Goal: Check status: Check status

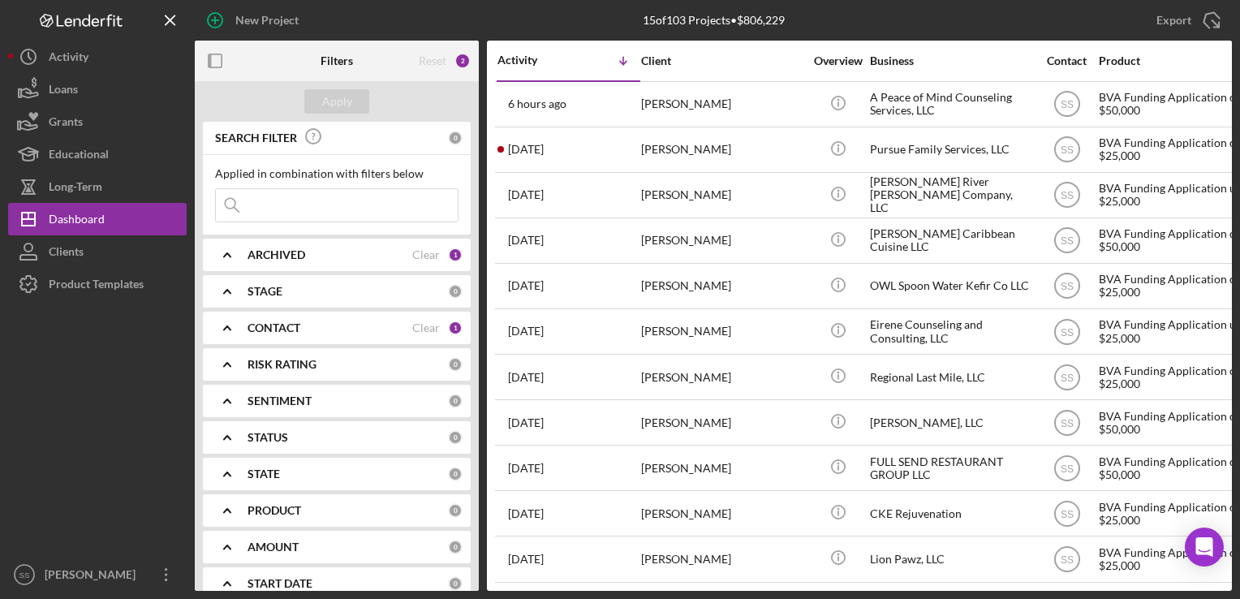
scroll to position [193, 0]
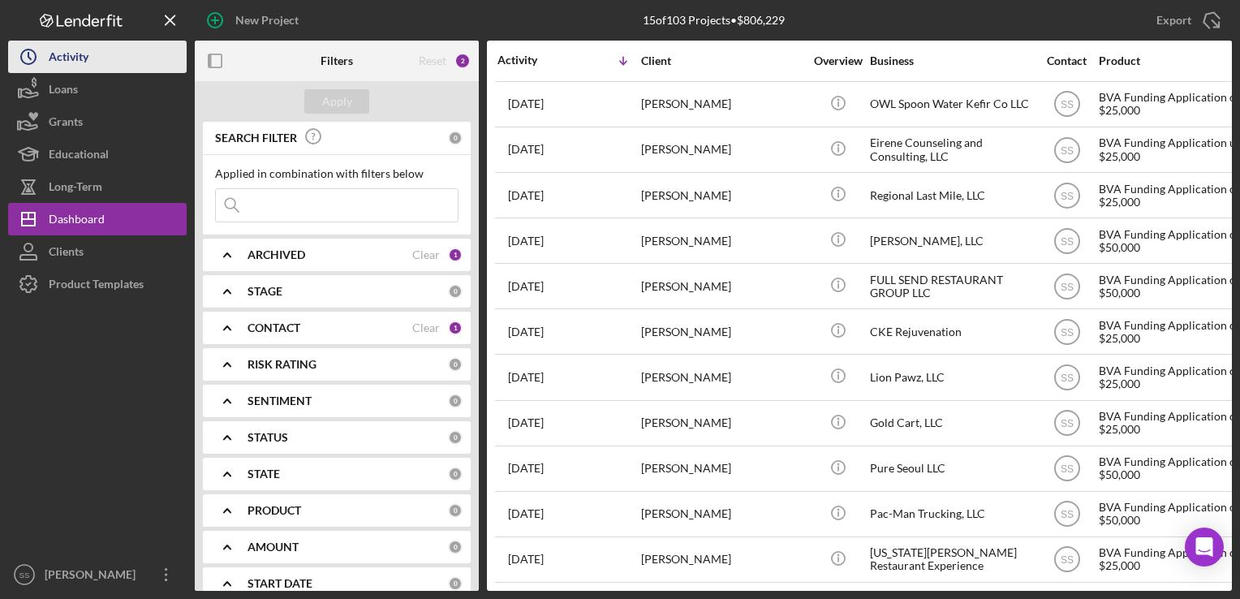
click at [71, 61] on div "Activity" at bounding box center [69, 59] width 40 height 37
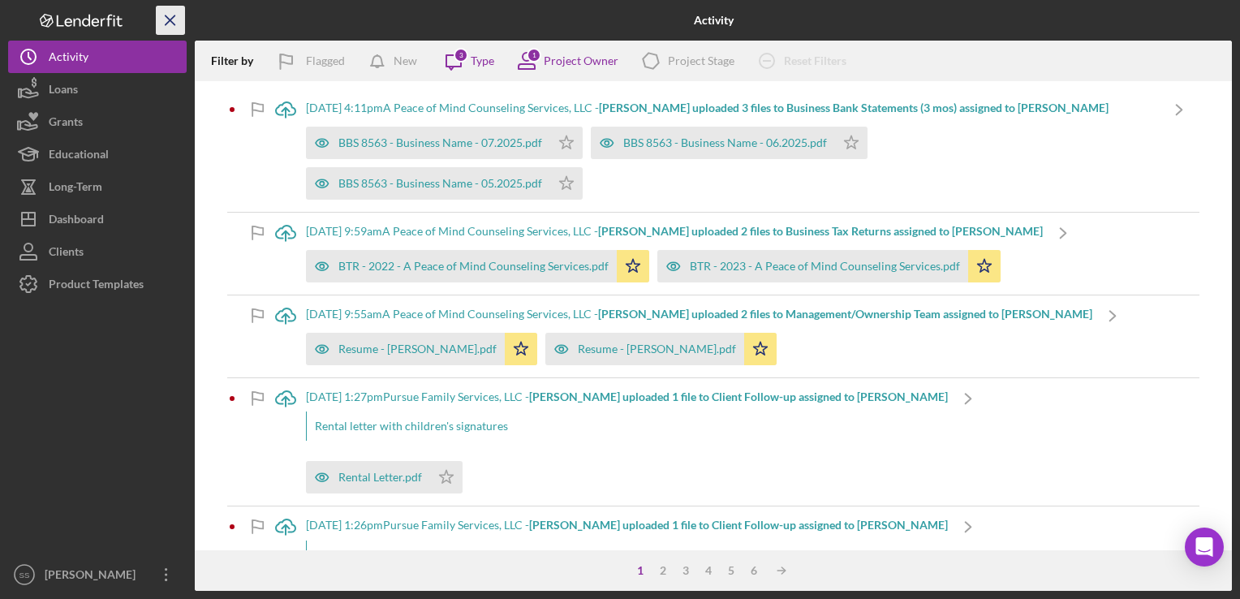
click at [164, 21] on icon "Icon/Menu Close" at bounding box center [171, 20] width 37 height 37
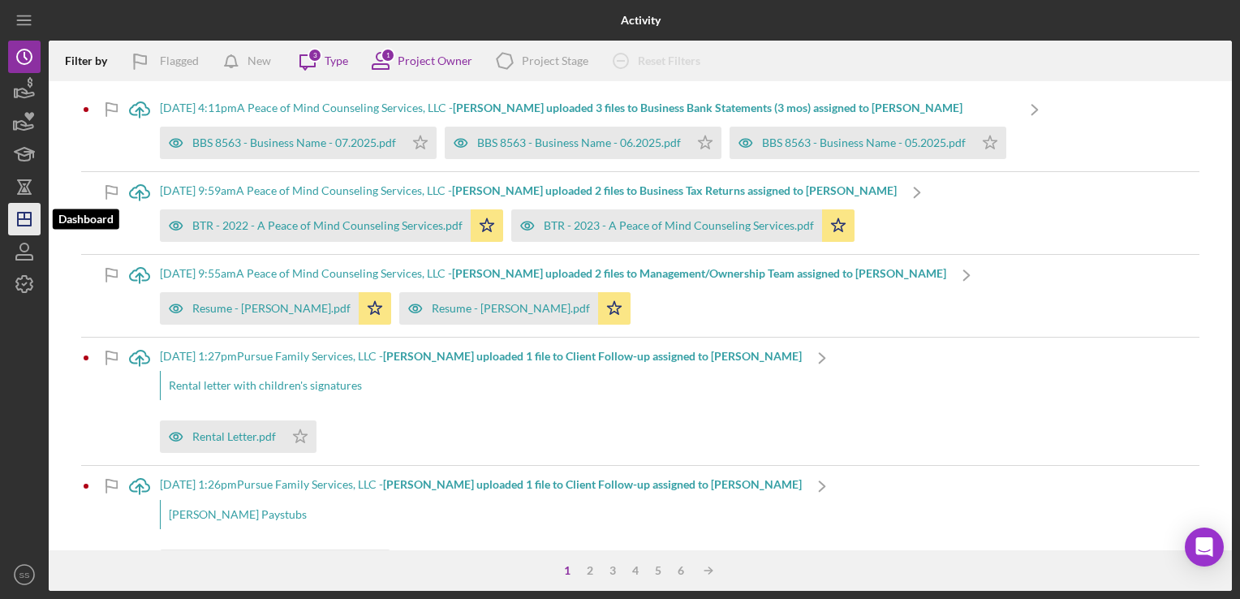
click at [26, 219] on line "button" at bounding box center [24, 219] width 13 height 0
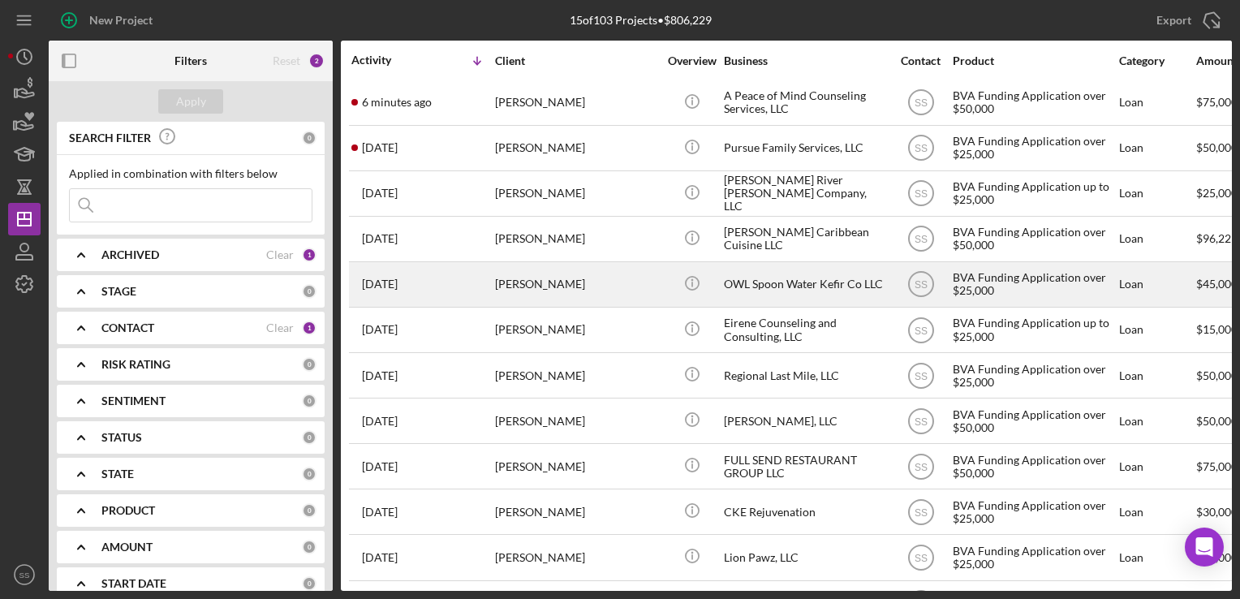
scroll to position [2, 0]
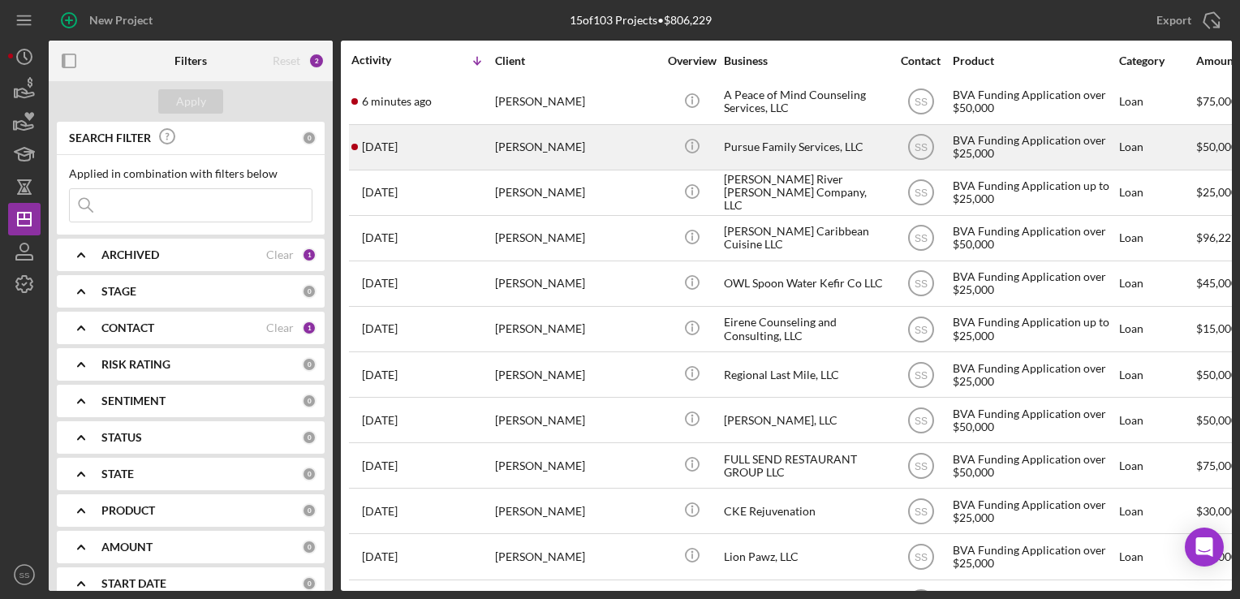
click at [542, 152] on div "[PERSON_NAME]" at bounding box center [576, 147] width 162 height 43
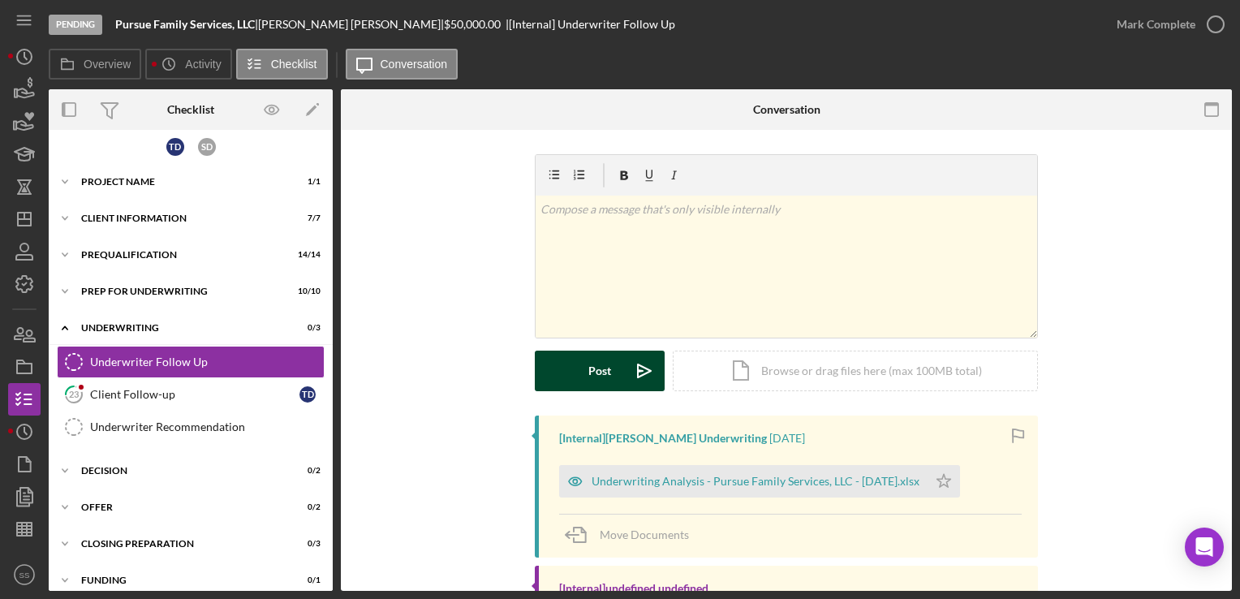
scroll to position [77, 0]
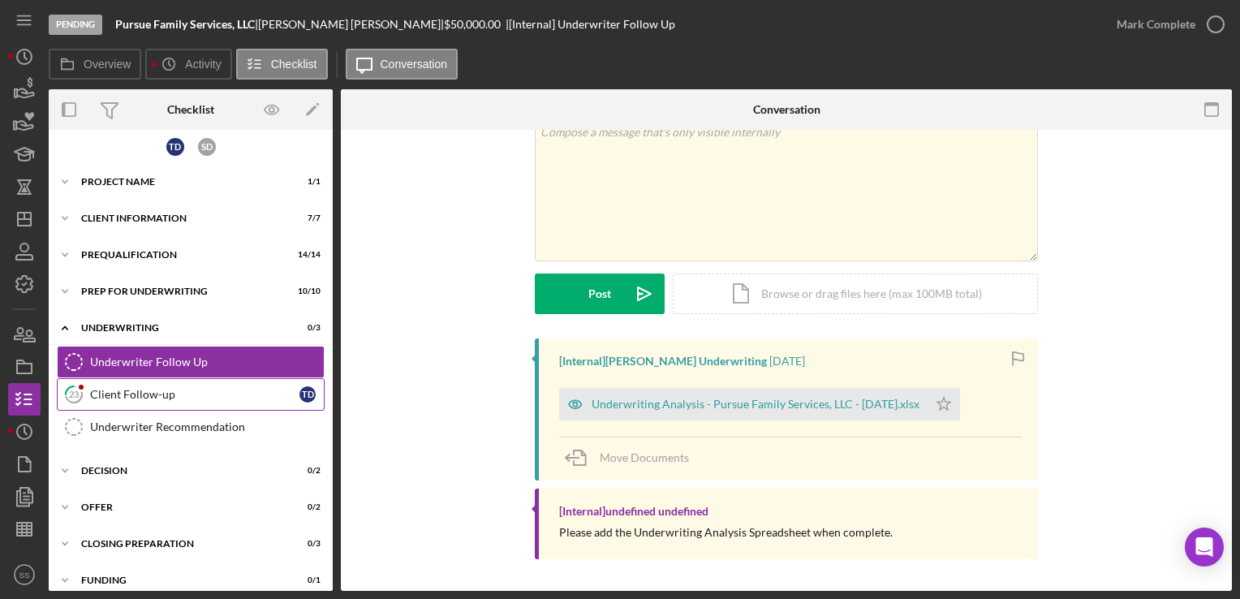
click at [145, 394] on div "Client Follow-up" at bounding box center [194, 394] width 209 height 13
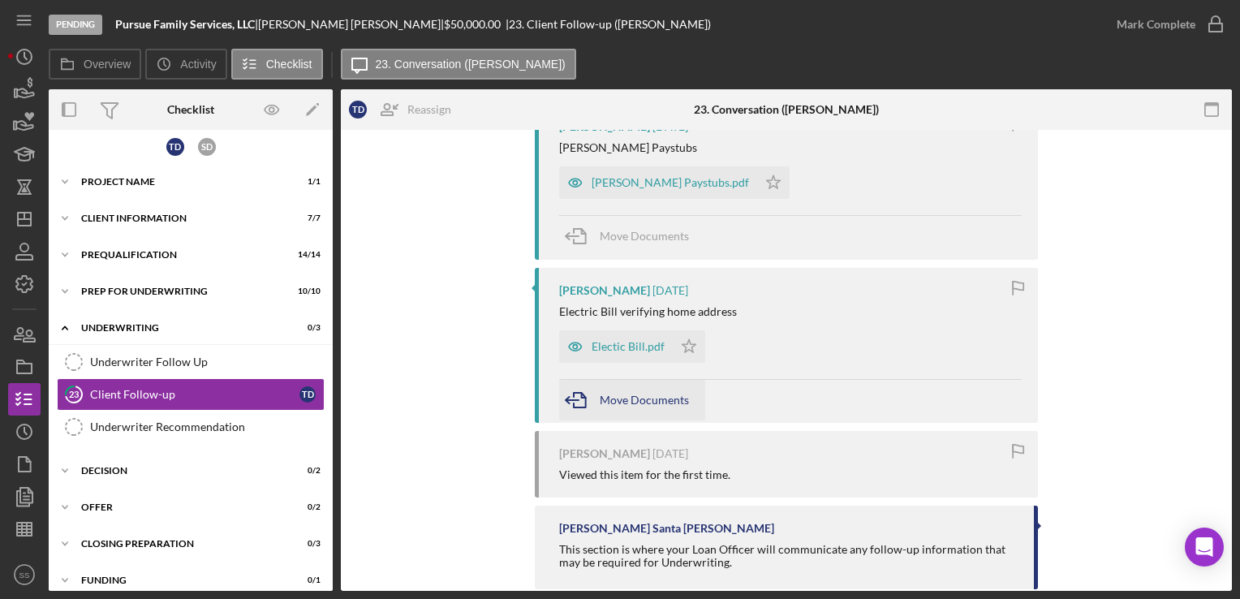
scroll to position [466, 0]
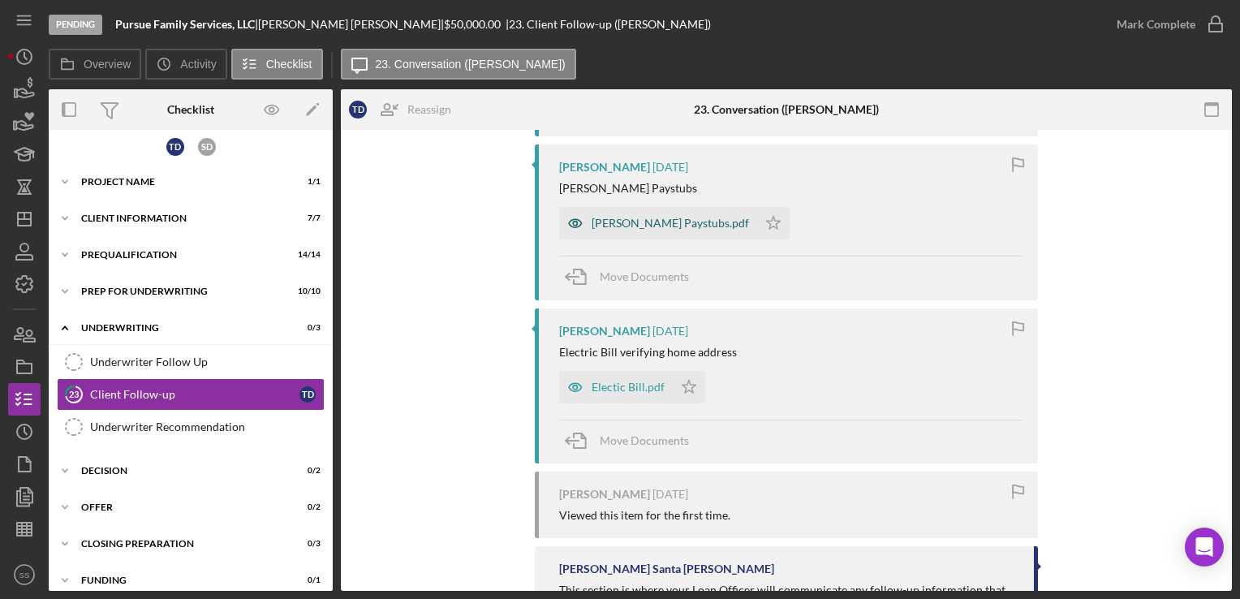
click at [594, 219] on div "[PERSON_NAME] Paystubs.pdf" at bounding box center [669, 223] width 157 height 13
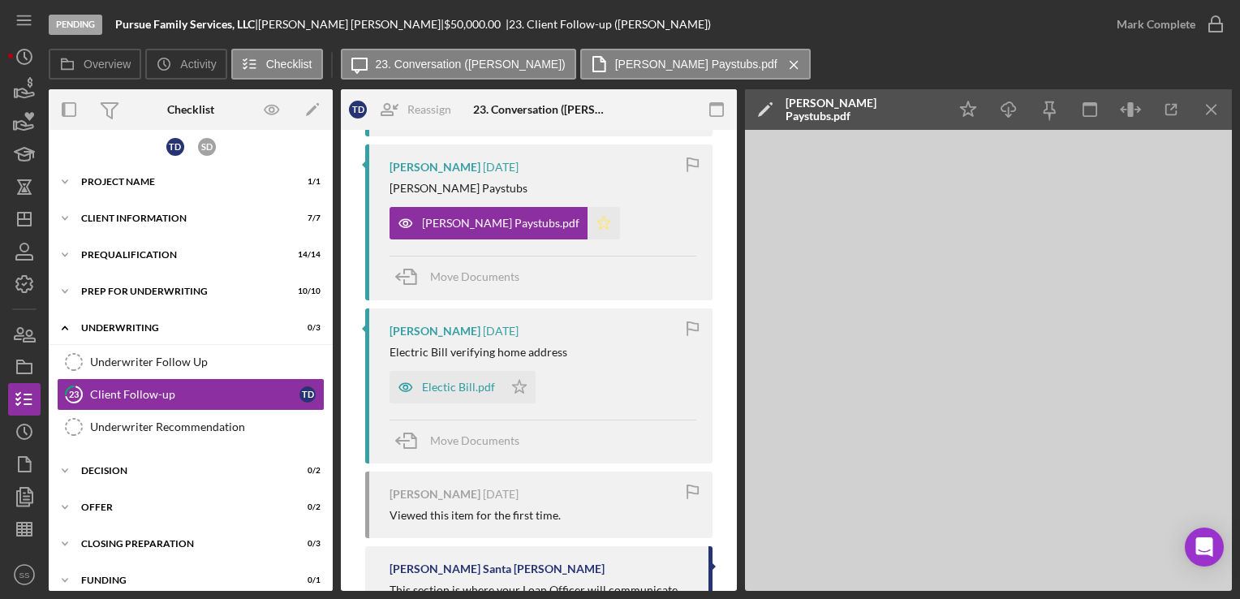
click at [594, 219] on icon "Icon/Star" at bounding box center [603, 223] width 32 height 32
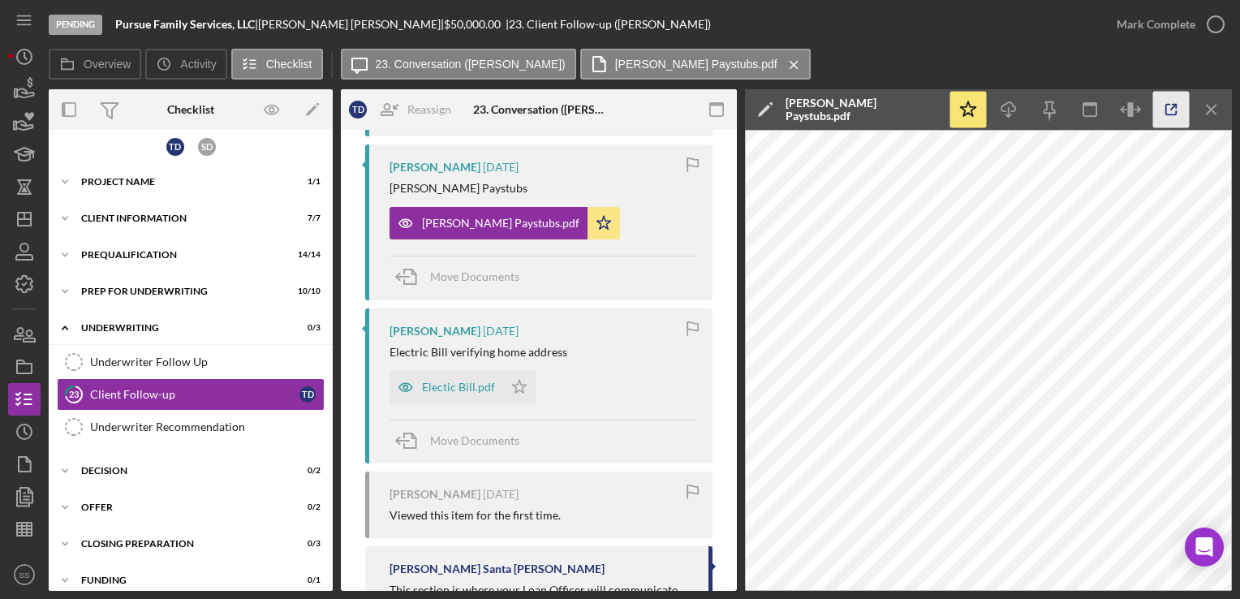
click at [1171, 115] on icon "button" at bounding box center [1171, 110] width 11 height 11
click at [36, 50] on icon "Icon/History" at bounding box center [24, 57] width 41 height 41
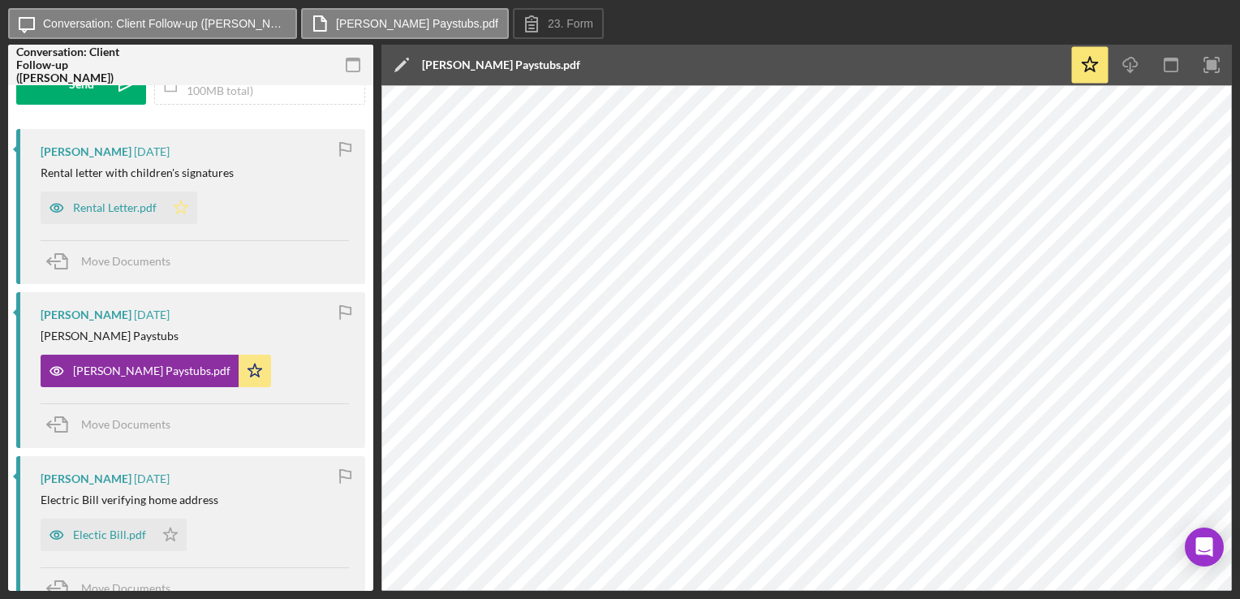
scroll to position [259, 0]
click at [178, 204] on polygon "button" at bounding box center [181, 206] width 14 height 13
click at [136, 202] on div "Rental Letter.pdf" at bounding box center [115, 206] width 84 height 13
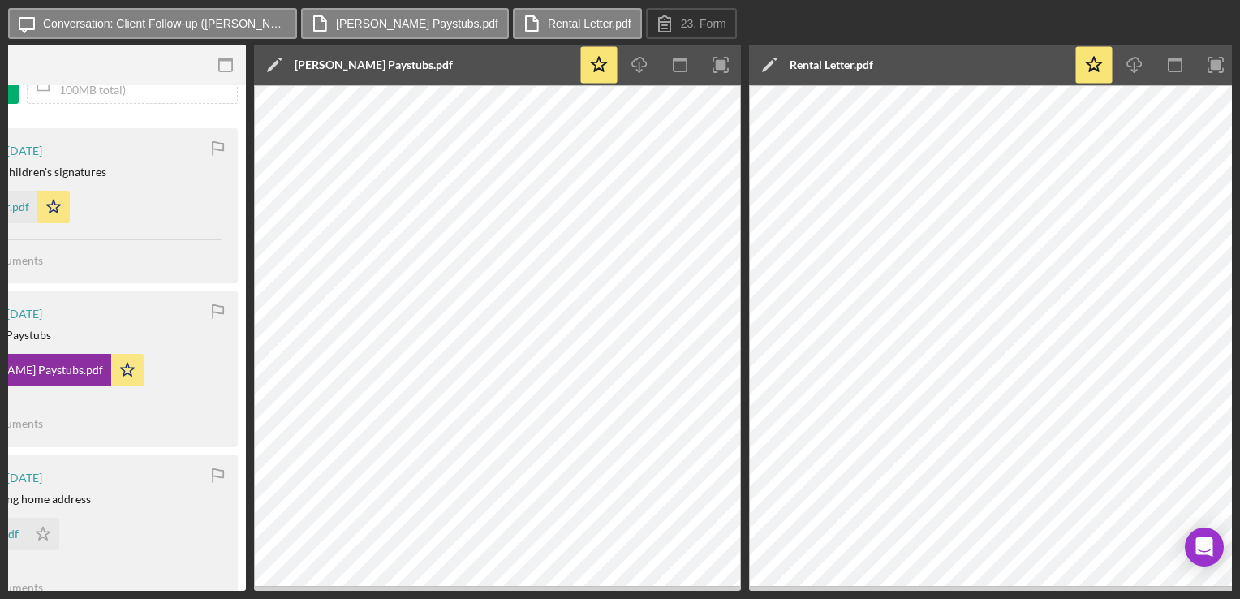
scroll to position [0, 0]
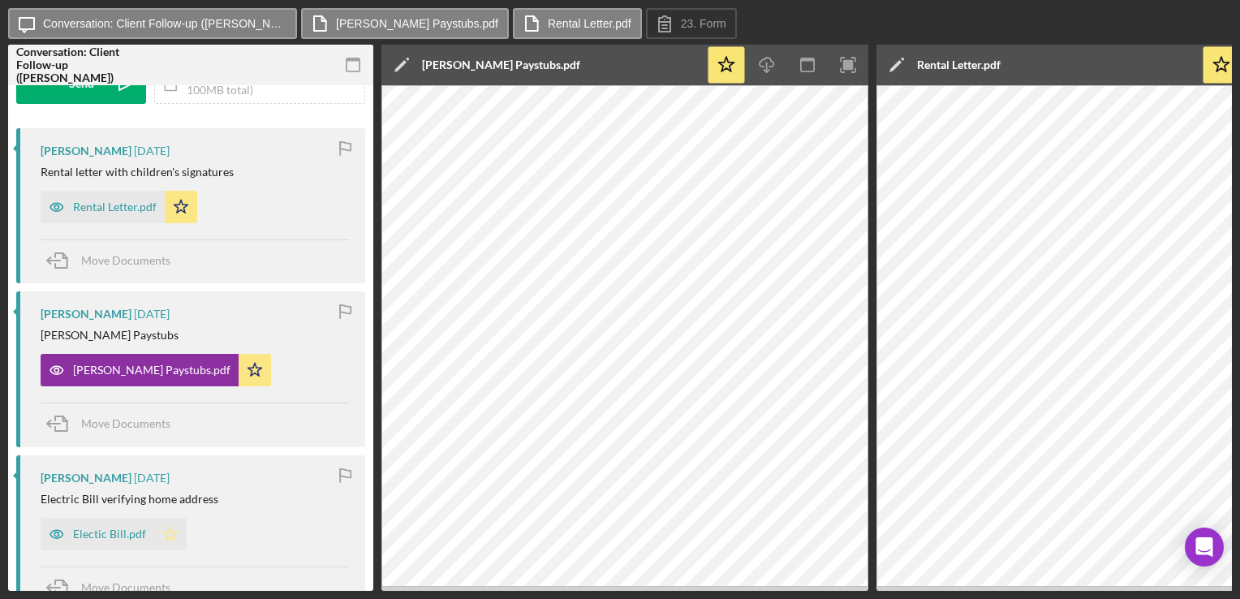
click at [167, 533] on icon "Icon/Star" at bounding box center [170, 534] width 32 height 32
click at [81, 535] on div "Electic Bill.pdf" at bounding box center [109, 533] width 73 height 13
